Goal: Task Accomplishment & Management: Manage account settings

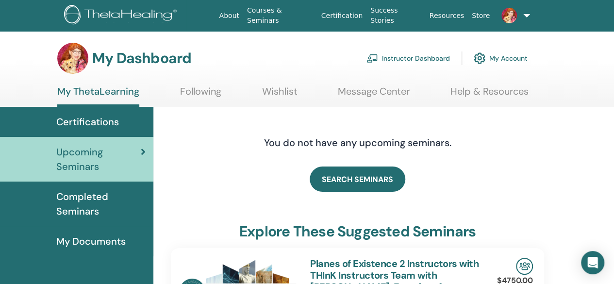
click at [413, 56] on link "Instructor Dashboard" at bounding box center [408, 58] width 83 height 21
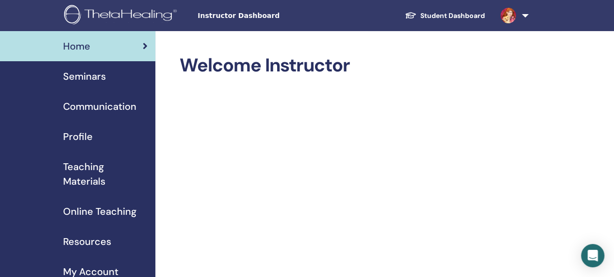
click at [91, 165] on span "Teaching Materials" at bounding box center [105, 173] width 84 height 29
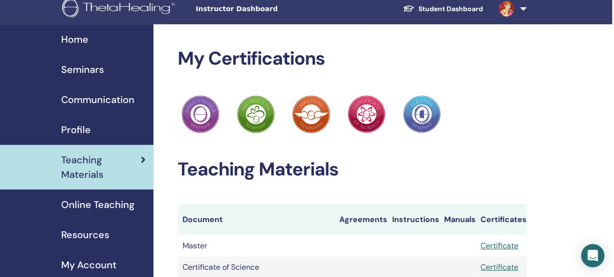
scroll to position [0, 2]
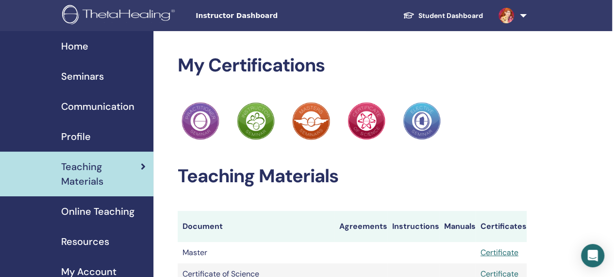
click at [92, 71] on span "Seminars" at bounding box center [82, 76] width 43 height 15
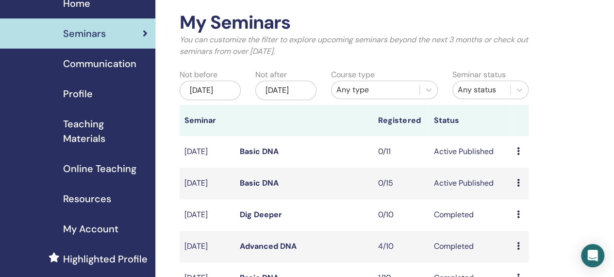
scroll to position [43, 0]
click at [518, 186] on icon at bounding box center [518, 182] width 3 height 8
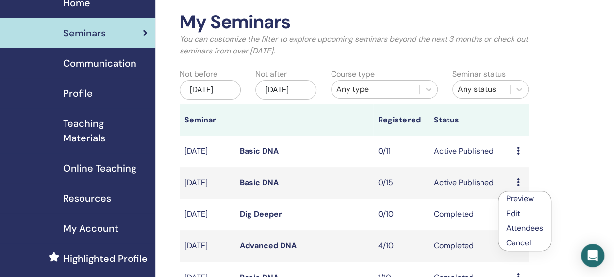
click at [528, 198] on link "Preview" at bounding box center [520, 198] width 28 height 10
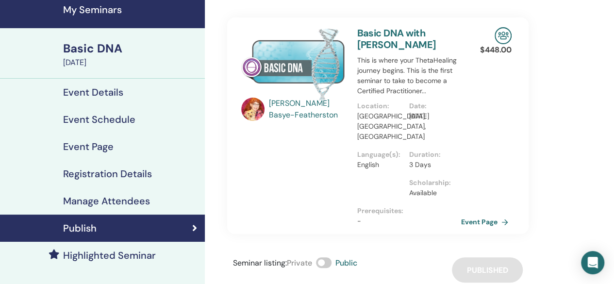
scroll to position [37, 0]
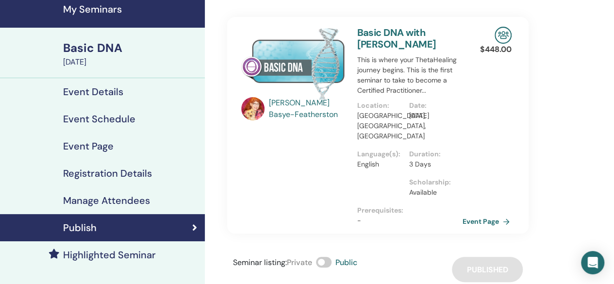
click at [483, 214] on link "Event Page" at bounding box center [488, 221] width 51 height 15
